Goal: Find contact information: Find contact information

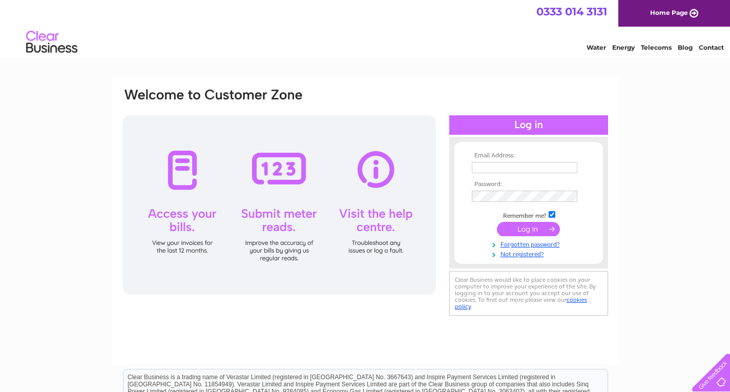
type input "Fredshaberdasheryltd@gmail.com"
click at [530, 228] on input "submit" at bounding box center [528, 229] width 63 height 14
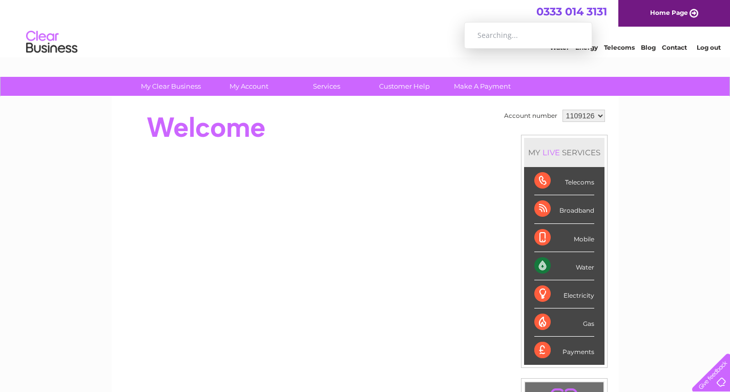
click at [598, 11] on span "0333 014 3131" at bounding box center [572, 11] width 71 height 13
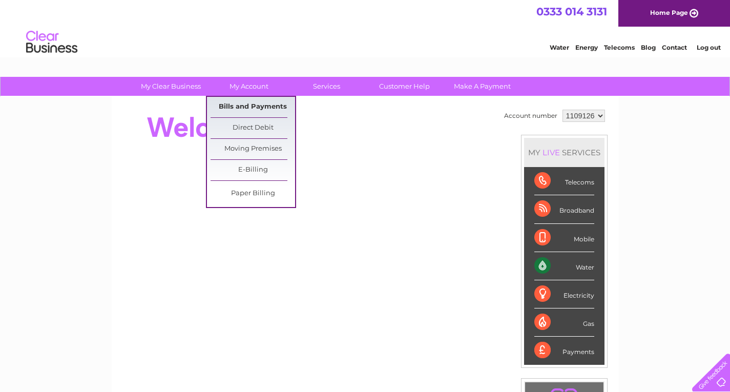
click at [247, 105] on link "Bills and Payments" at bounding box center [253, 107] width 85 height 20
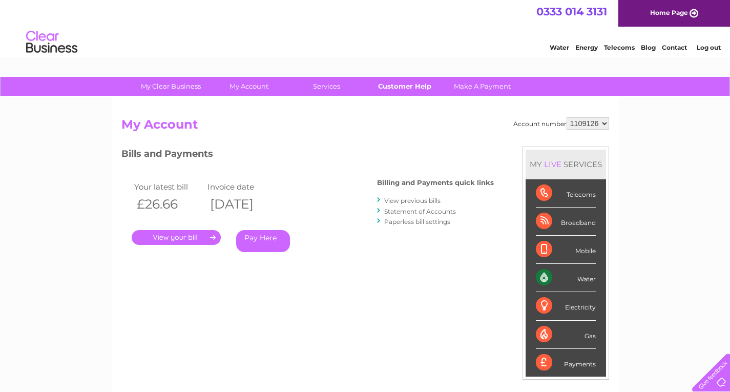
click at [401, 85] on link "Customer Help" at bounding box center [404, 86] width 85 height 19
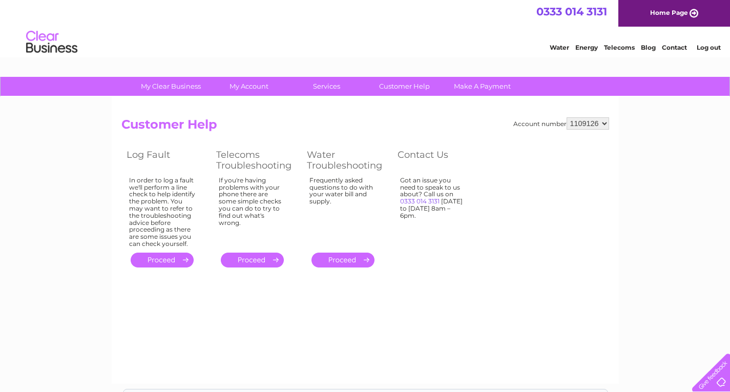
click at [716, 377] on div at bounding box center [709, 370] width 42 height 42
click at [610, 10] on div "0333 014 3131 0333 014 3131 Home Page" at bounding box center [365, 13] width 730 height 27
click at [492, 203] on div "Account number 1109126 Customer Help Log Fault Telecoms Troubleshooting Water T…" at bounding box center [365, 193] width 488 height 153
click at [424, 201] on span "0333 014 3131" at bounding box center [419, 201] width 39 height 7
click at [675, 47] on link "Contact" at bounding box center [674, 48] width 25 height 8
